Goal: Check status

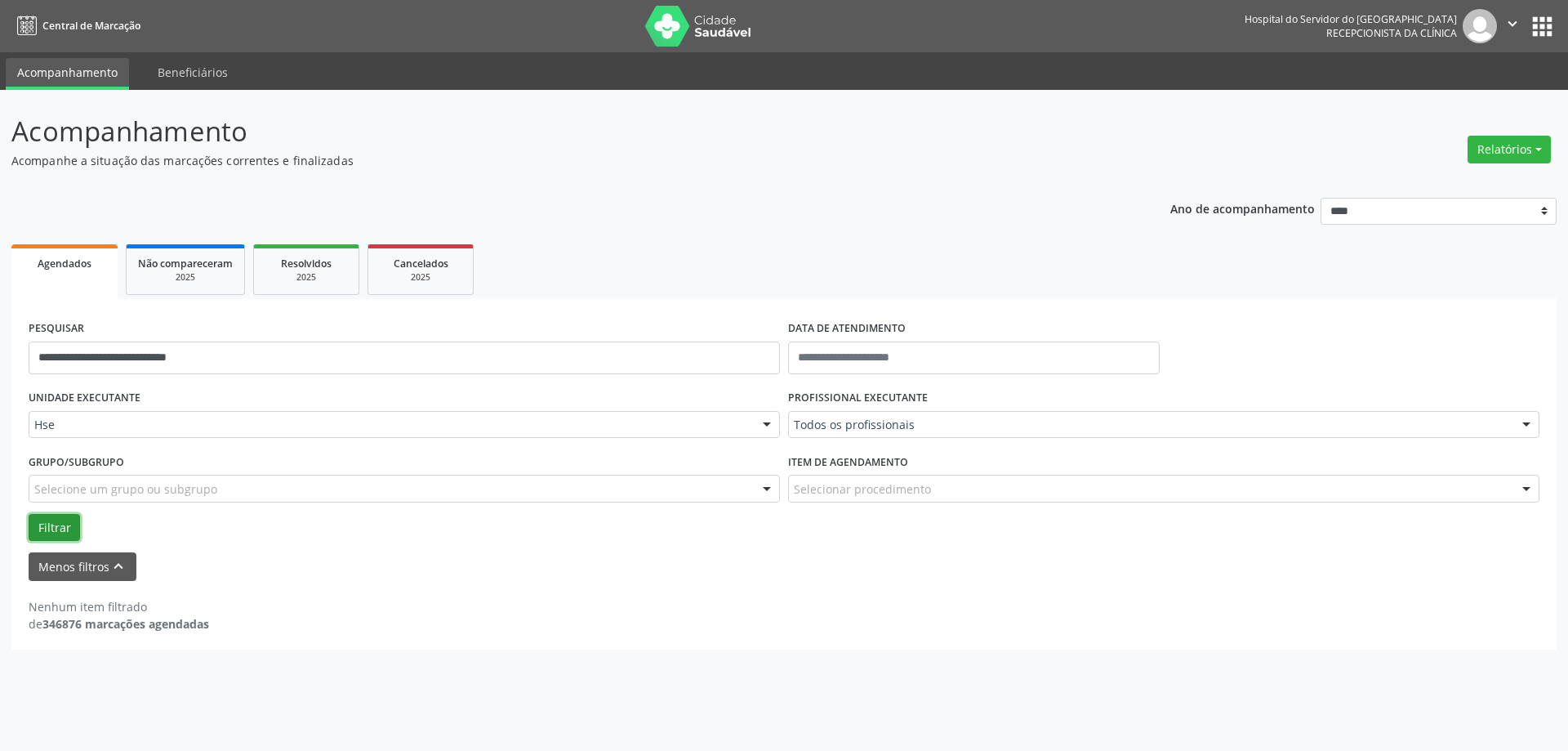
click at [57, 517] on button "Filtrar" at bounding box center [54, 527] width 51 height 27
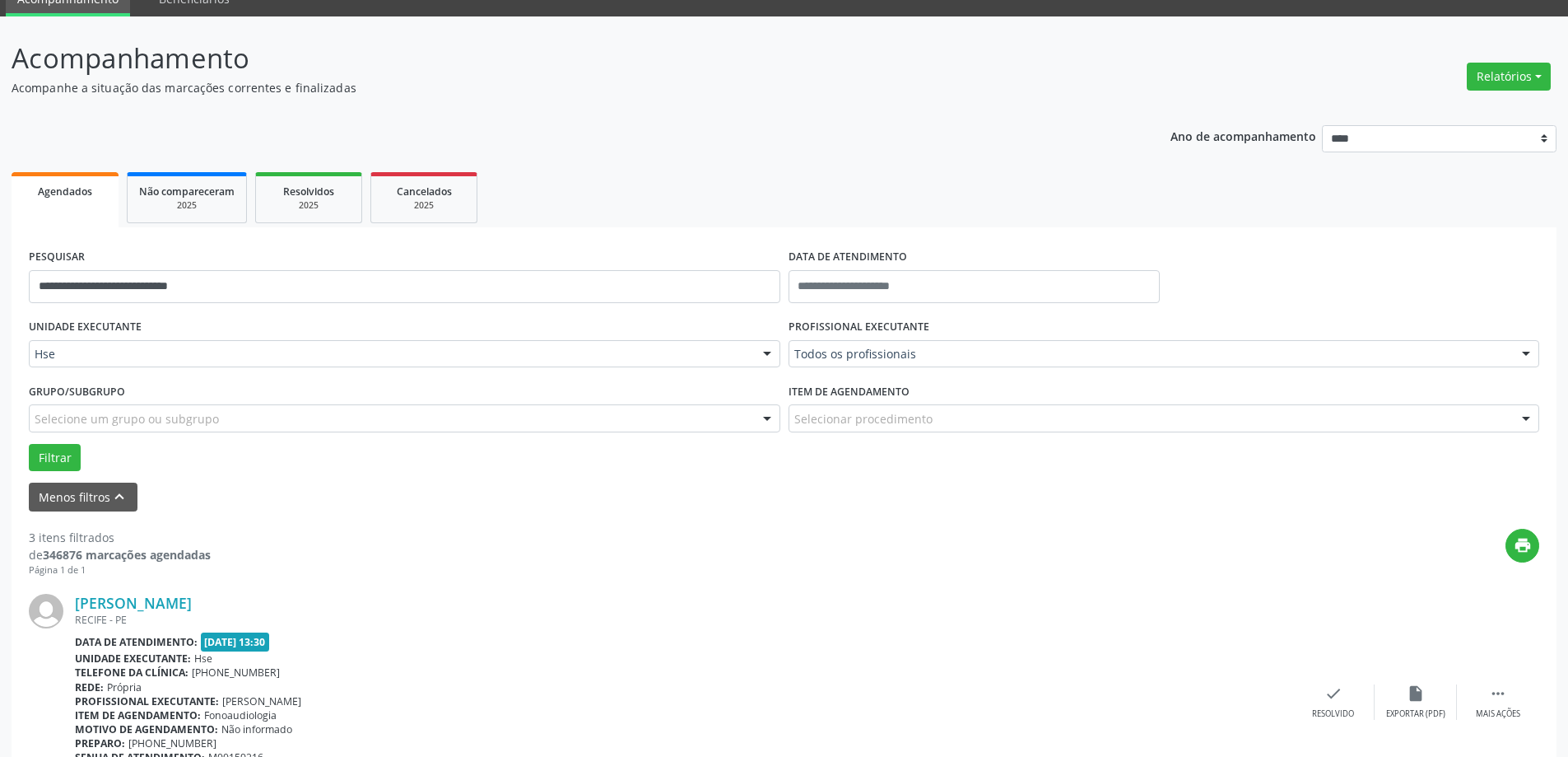
scroll to position [82, 0]
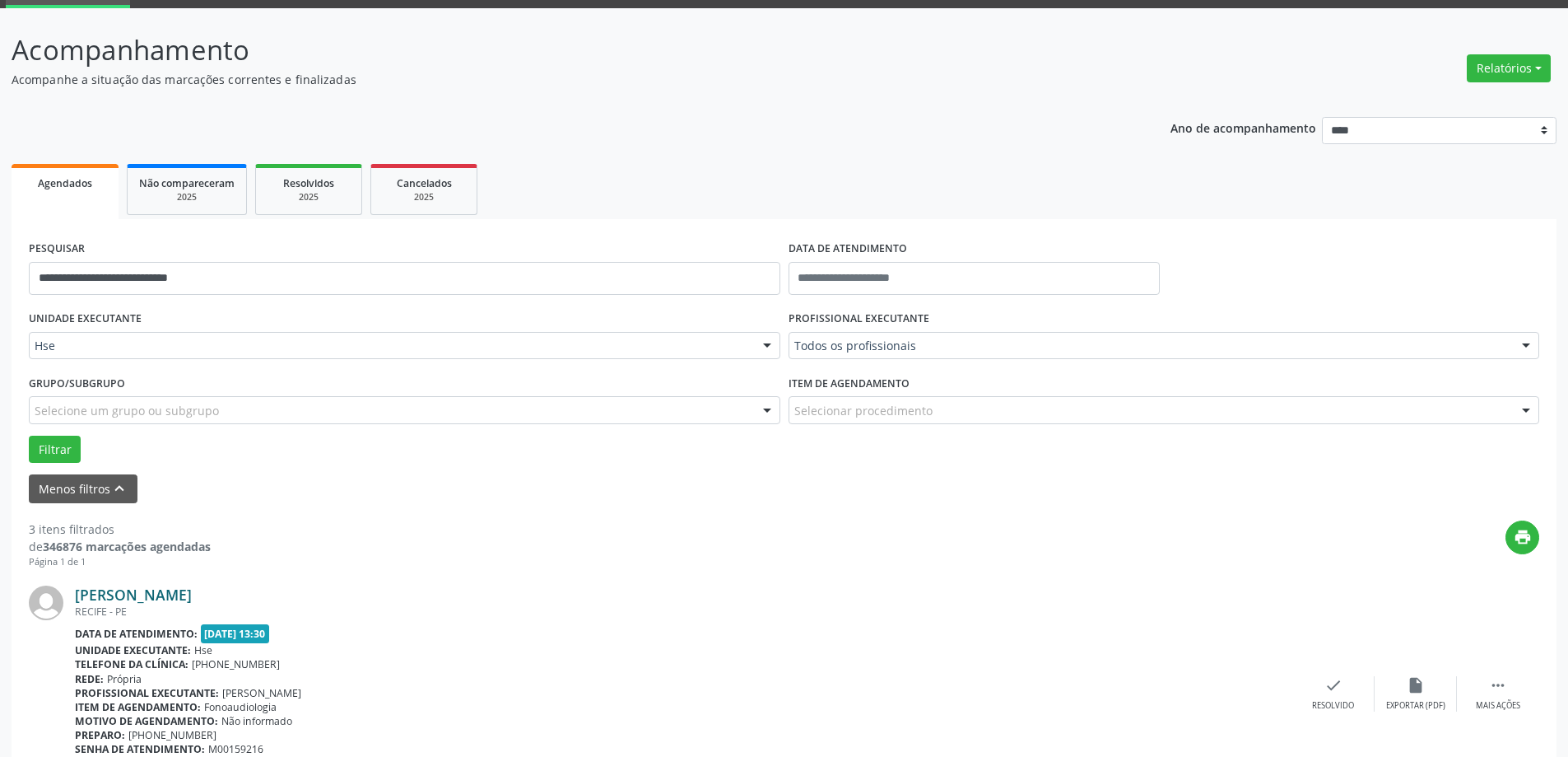
click at [192, 589] on link "[PERSON_NAME]" at bounding box center [133, 594] width 117 height 18
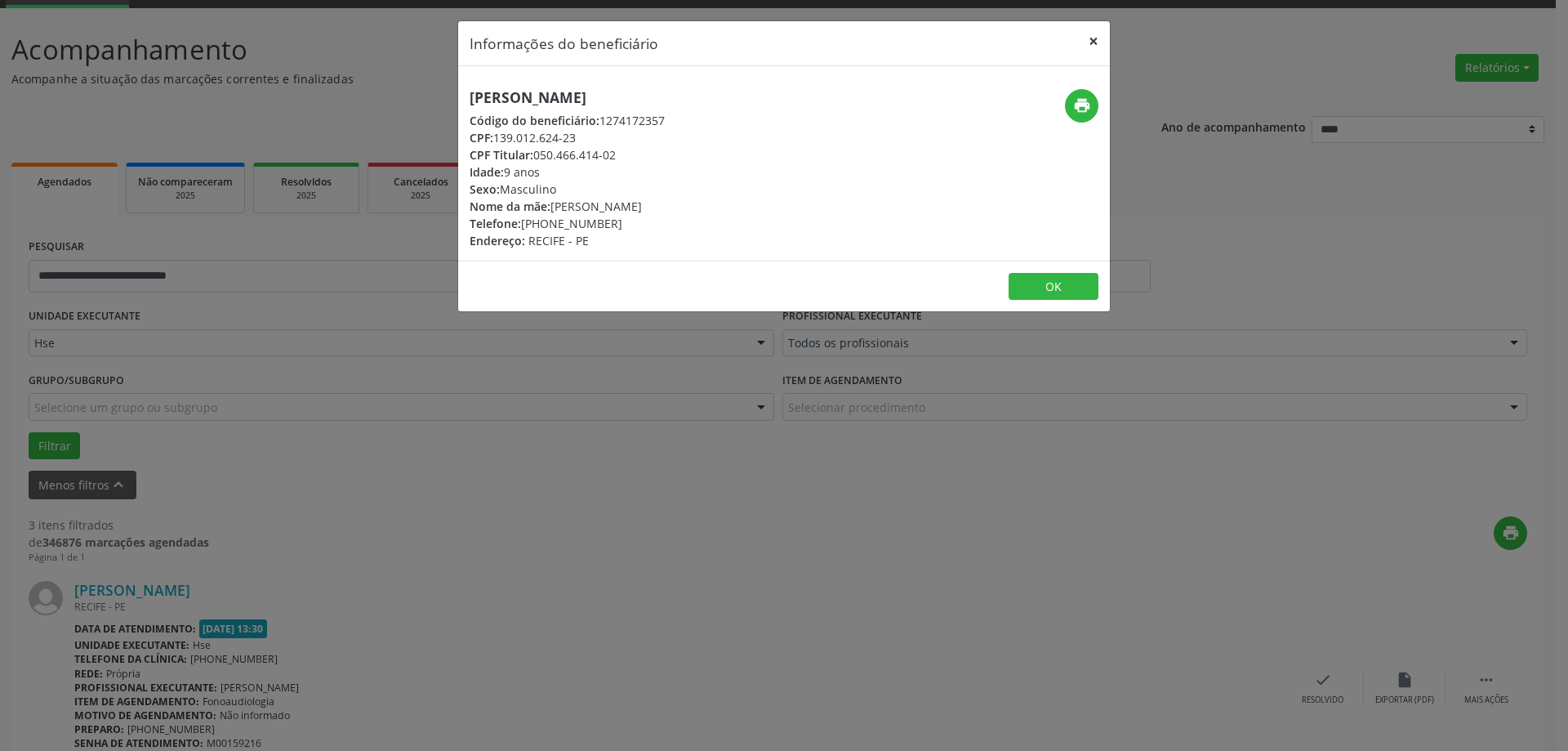
click at [1090, 44] on button "×" at bounding box center [1093, 41] width 33 height 40
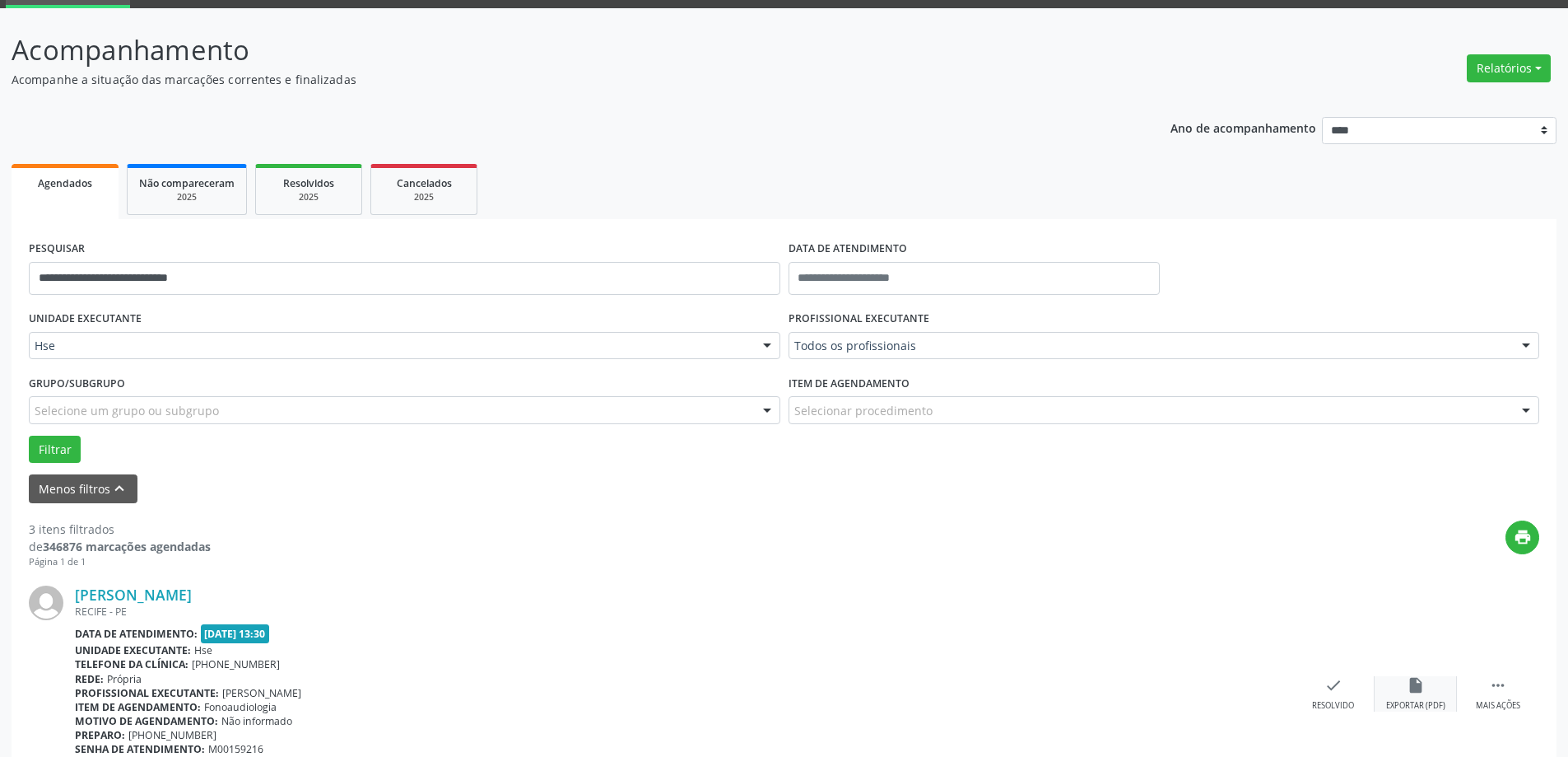
click at [1423, 679] on icon "insert_drive_file" at bounding box center [1416, 685] width 18 height 18
drag, startPoint x: 283, startPoint y: 274, endPoint x: 0, endPoint y: 276, distance: 283.0
click at [0, 276] on div "**********" at bounding box center [784, 679] width 1568 height 1343
type input "**********"
click at [53, 449] on button "Filtrar" at bounding box center [54, 448] width 52 height 28
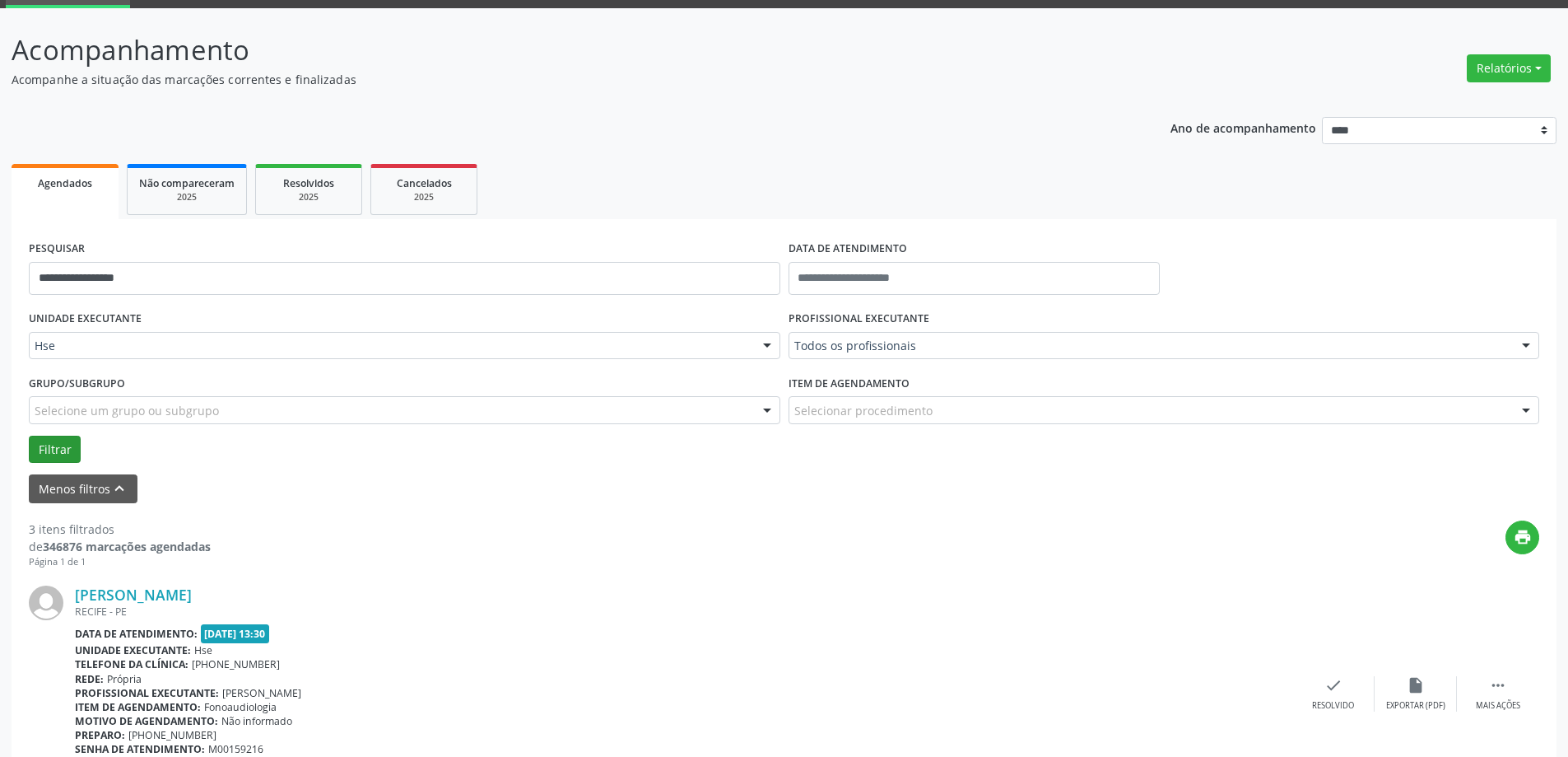
scroll to position [0, 0]
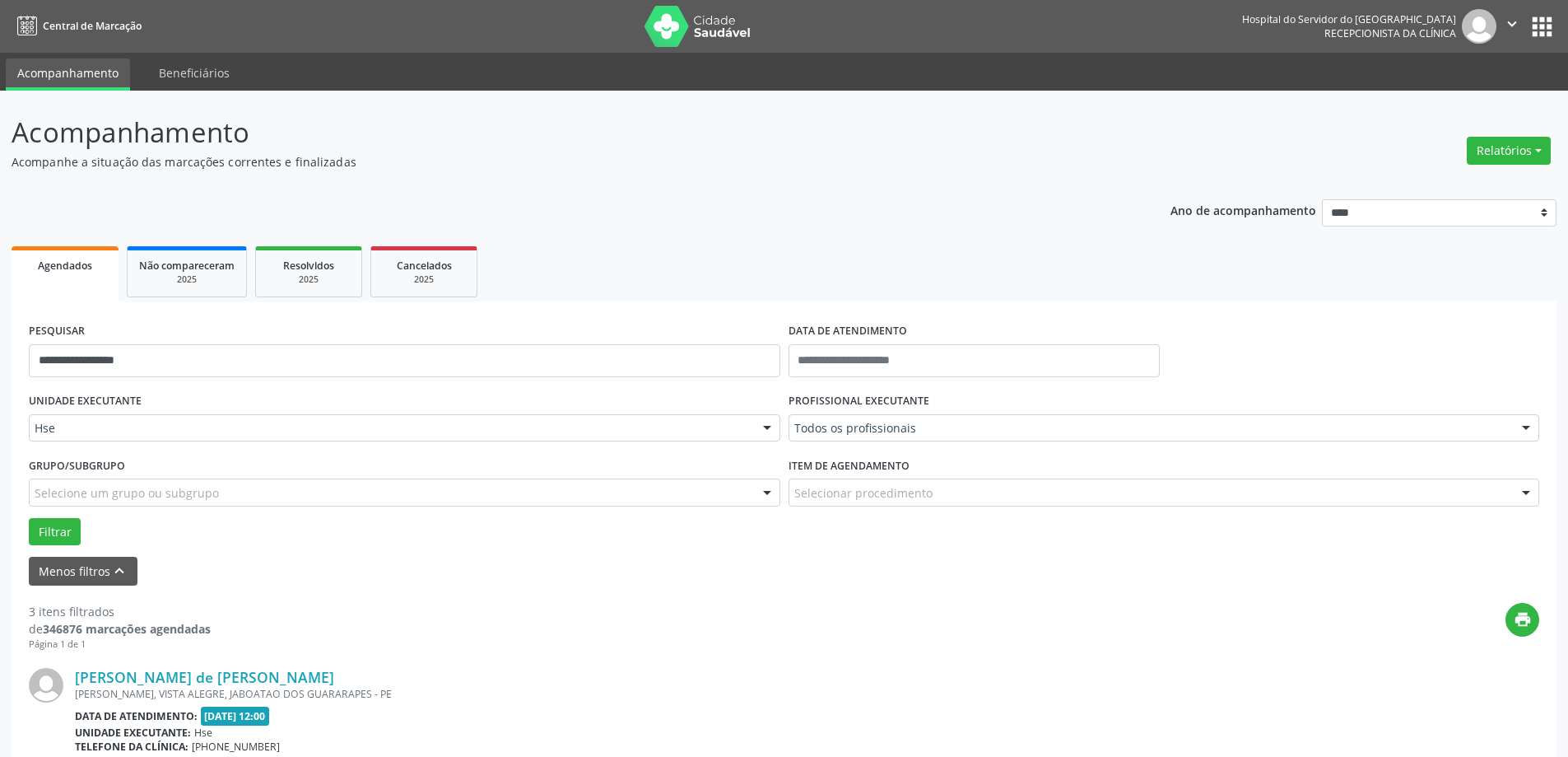
click at [145, 693] on div "[PERSON_NAME], VISTA ALEGRE, JABOATAO DOS GUARARAPES - PE" at bounding box center [684, 694] width 1218 height 14
click at [148, 684] on link "[PERSON_NAME] de [PERSON_NAME]" at bounding box center [204, 677] width 259 height 18
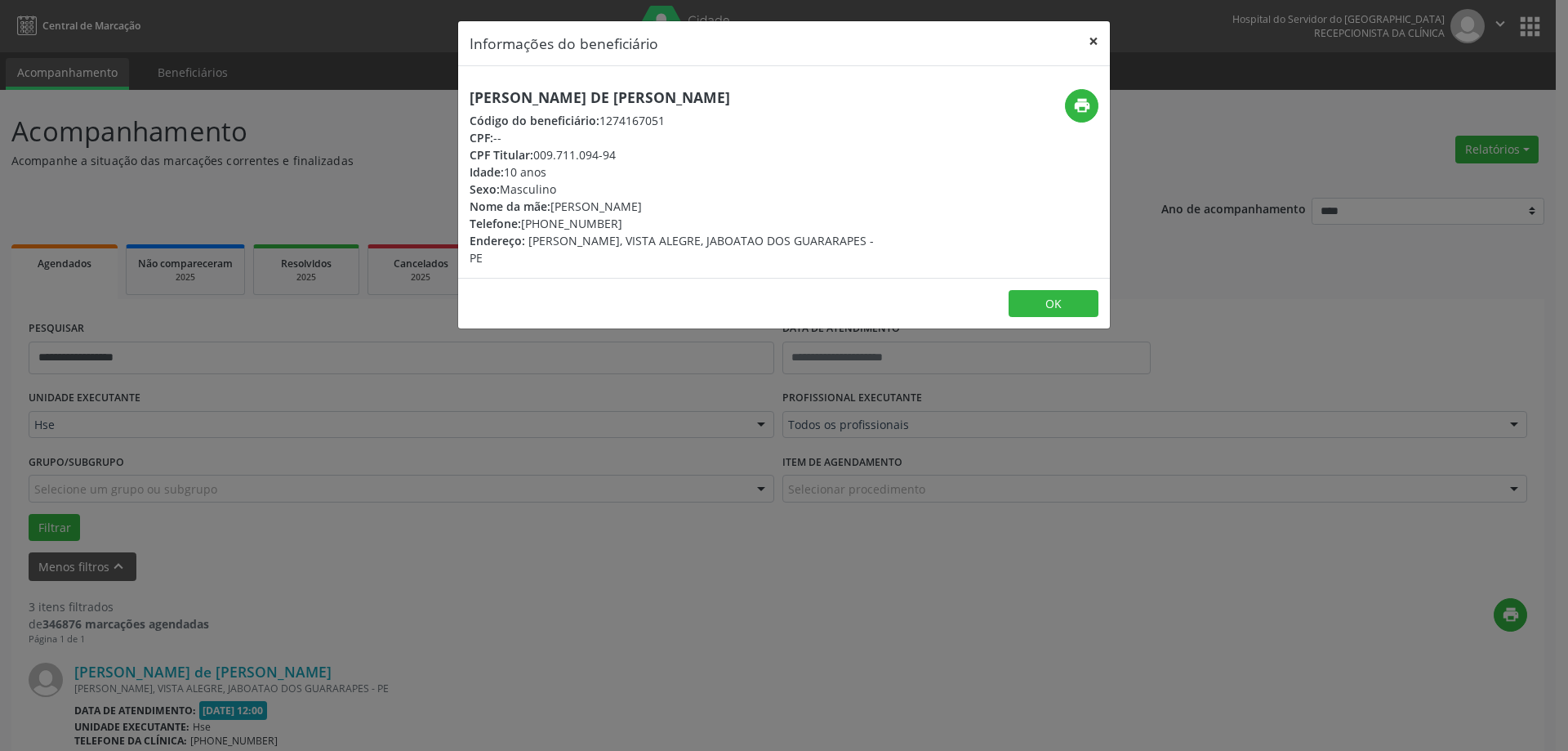
click at [1090, 35] on button "×" at bounding box center [1093, 41] width 33 height 40
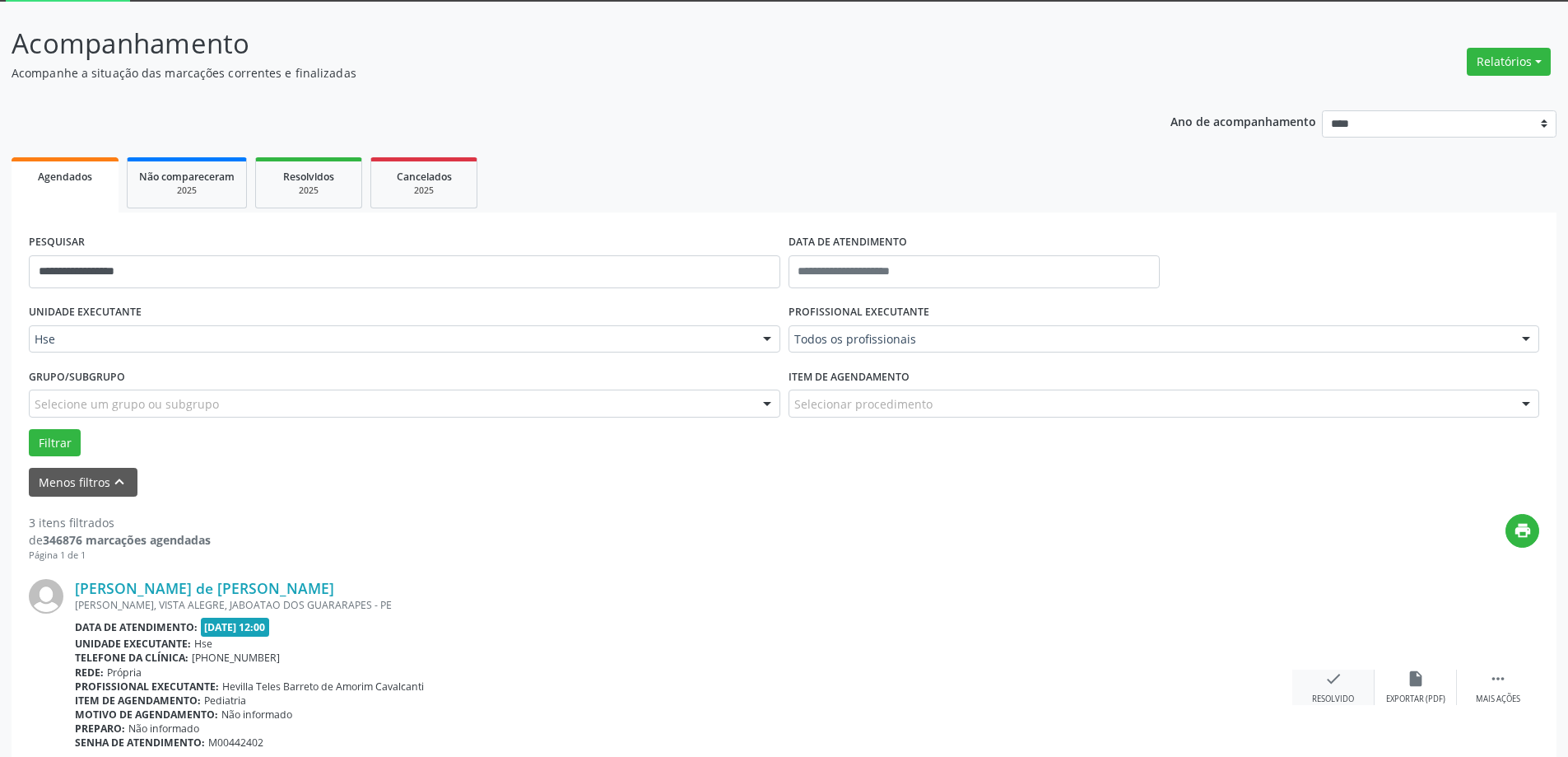
scroll to position [329, 0]
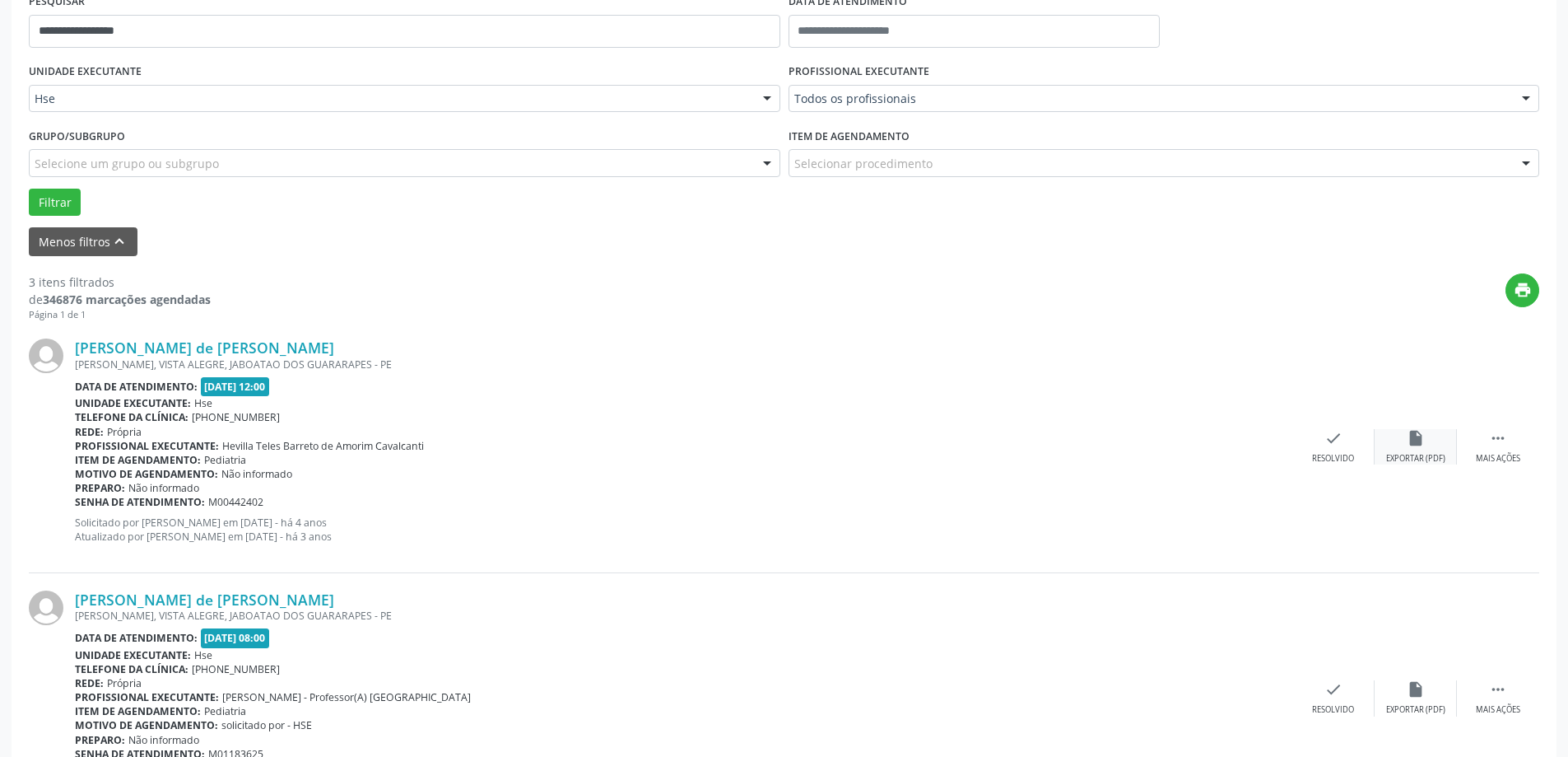
click at [1416, 438] on icon "insert_drive_file" at bounding box center [1416, 438] width 18 height 18
